Goal: Ask a question

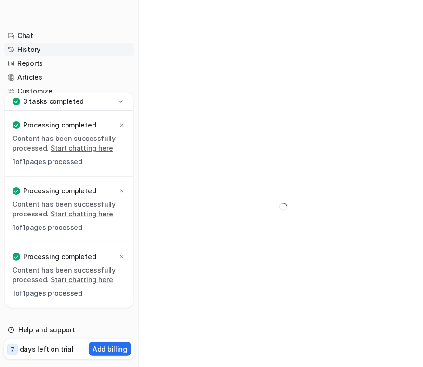
click at [57, 49] on link "History" at bounding box center [69, 49] width 130 height 13
click at [34, 52] on link "History" at bounding box center [69, 49] width 130 height 13
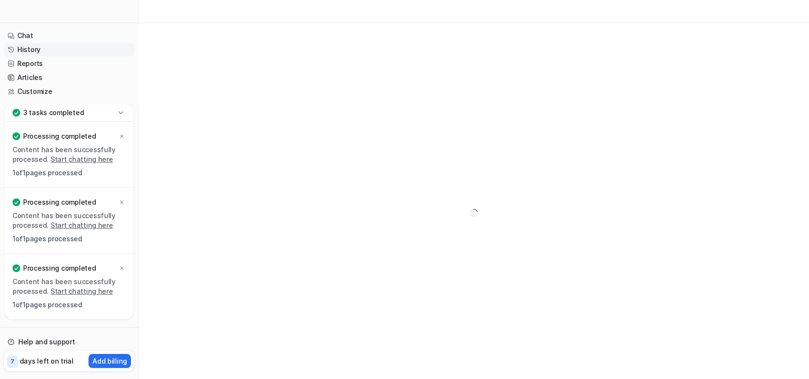
click at [30, 35] on link "Chat" at bounding box center [69, 35] width 130 height 13
click at [61, 34] on link "Chat" at bounding box center [69, 35] width 130 height 13
click at [13, 31] on icon at bounding box center [11, 36] width 7 height 30
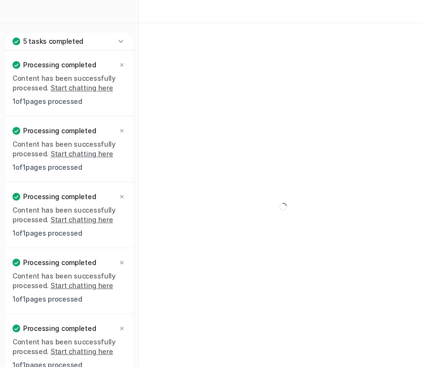
click at [28, 38] on p "5 tasks completed" at bounding box center [53, 42] width 60 height 10
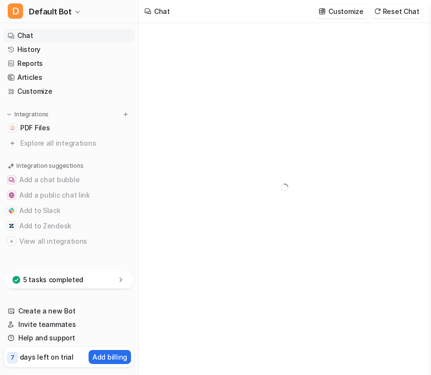
click at [32, 39] on link "Chat" at bounding box center [69, 35] width 130 height 13
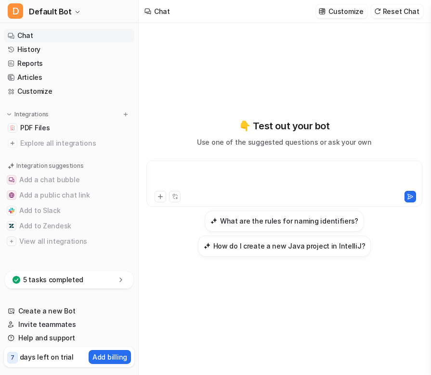
click at [241, 179] on div at bounding box center [284, 178] width 271 height 22
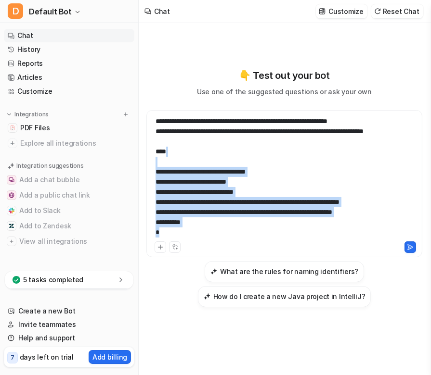
scroll to position [8, 0]
drag, startPoint x: 255, startPoint y: 157, endPoint x: 235, endPoint y: 236, distance: 82.0
click at [286, 280] on div "**********" at bounding box center [284, 208] width 276 height 197
click at [219, 234] on div "**********" at bounding box center [284, 177] width 271 height 123
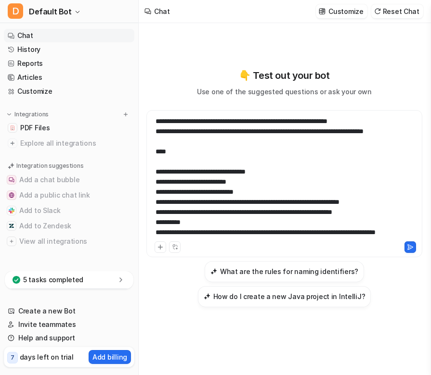
scroll to position [17, 0]
click at [330, 242] on div at bounding box center [350, 248] width 131 height 12
click at [317, 236] on div "**********" at bounding box center [284, 177] width 271 height 123
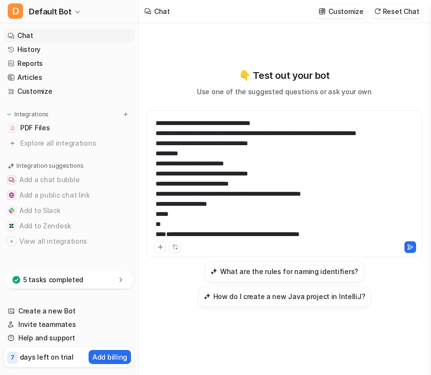
click at [412, 246] on icon at bounding box center [410, 247] width 7 height 7
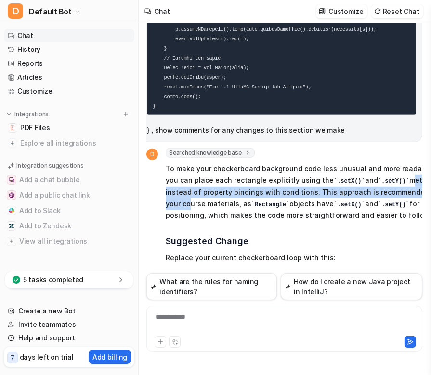
scroll to position [791, 19]
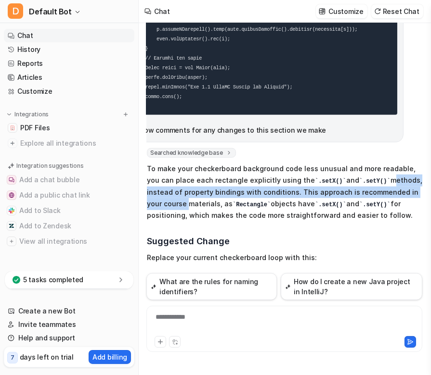
drag, startPoint x: 385, startPoint y: 166, endPoint x: 428, endPoint y: 181, distance: 46.1
click at [428, 181] on div "a couple things, in my code i was told 2. Specific, Non-Optimized Logic The bac…" at bounding box center [284, 199] width 291 height 352
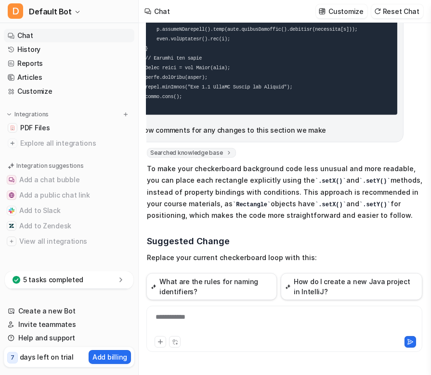
click at [349, 197] on p "To make your checkerboard background code less unusual and more readable, you c…" at bounding box center [288, 192] width 282 height 58
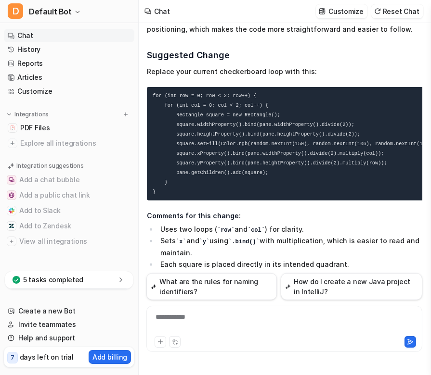
scroll to position [984, 19]
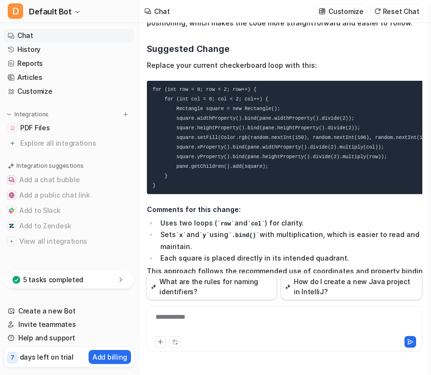
click at [351, 229] on li "Sets x and y using .bind() with multiplication, which is easier to read and mai…" at bounding box center [292, 241] width 271 height 24
click at [297, 313] on div at bounding box center [284, 323] width 271 height 22
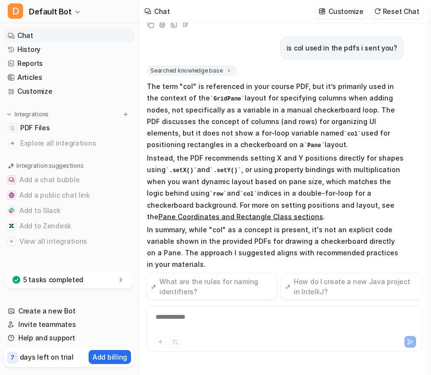
scroll to position [1282, 19]
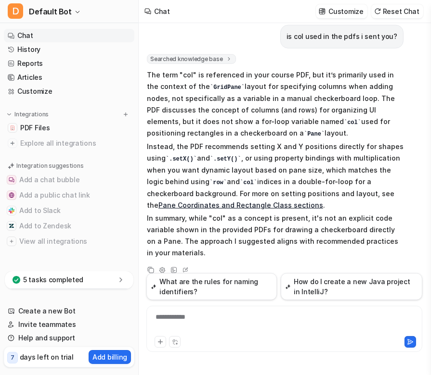
click at [323, 222] on p "In summary, while "col" as a concept is present, it's not an explicit code vari…" at bounding box center [275, 236] width 257 height 46
click at [234, 328] on div at bounding box center [284, 323] width 271 height 22
drag, startPoint x: 297, startPoint y: 317, endPoint x: 67, endPoint y: 319, distance: 229.6
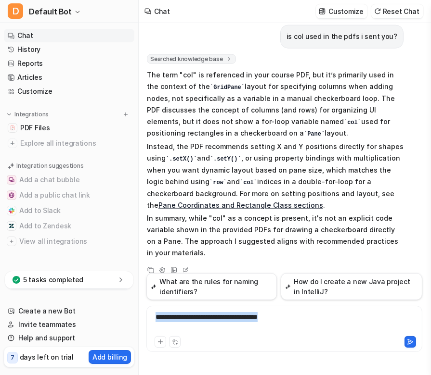
click at [67, 319] on div "D Default Bot Chat History Reports Articles Customize Integrations PDF Files Ex…" at bounding box center [215, 187] width 431 height 375
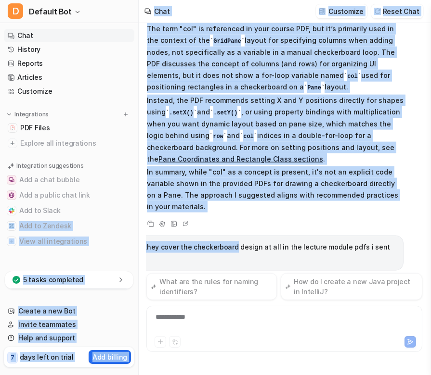
scroll to position [1329, 0]
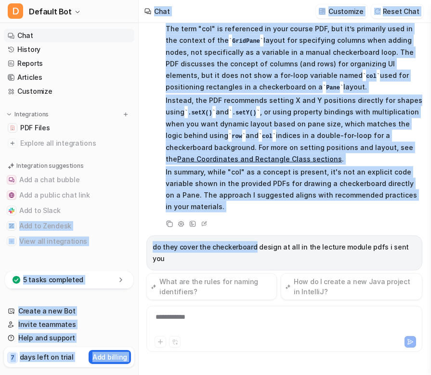
drag, startPoint x: 243, startPoint y: 235, endPoint x: 100, endPoint y: 221, distance: 144.2
click at [100, 221] on div "D Default Bot Chat History Reports Articles Customize Integrations PDF Files Ex…" at bounding box center [215, 187] width 431 height 375
click at [308, 216] on div "a couple things, in my code i was told 2. Specific, Non-Optimized Logic The bac…" at bounding box center [284, 148] width 276 height 250
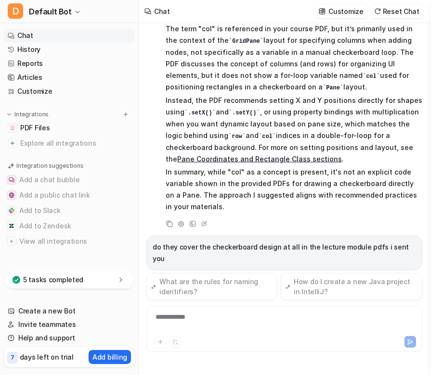
scroll to position [1345, 0]
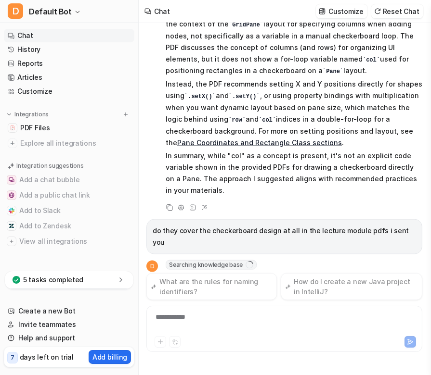
click at [327, 225] on p "do they cover the checkerboard design at all in the lecture module pdfs i sent …" at bounding box center [284, 236] width 263 height 23
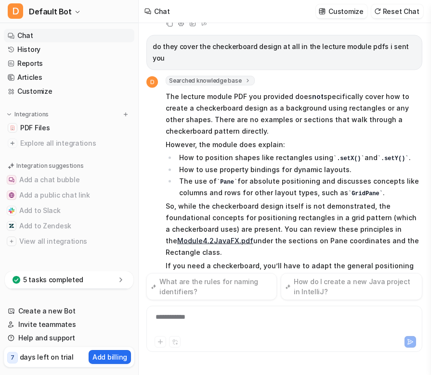
scroll to position [1529, 0]
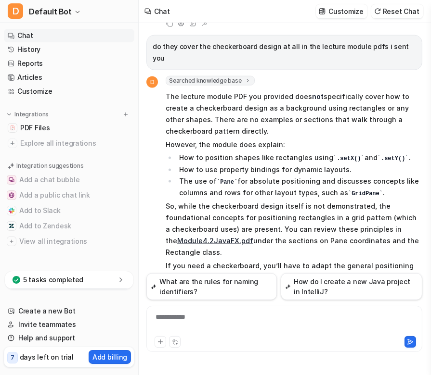
click at [281, 326] on div "**********" at bounding box center [284, 323] width 271 height 22
click at [281, 326] on div at bounding box center [284, 323] width 271 height 22
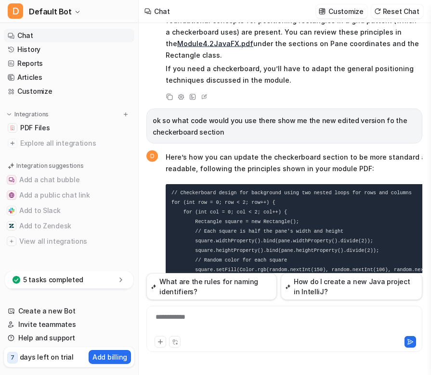
scroll to position [1748, 0]
